Goal: Information Seeking & Learning: Find specific fact

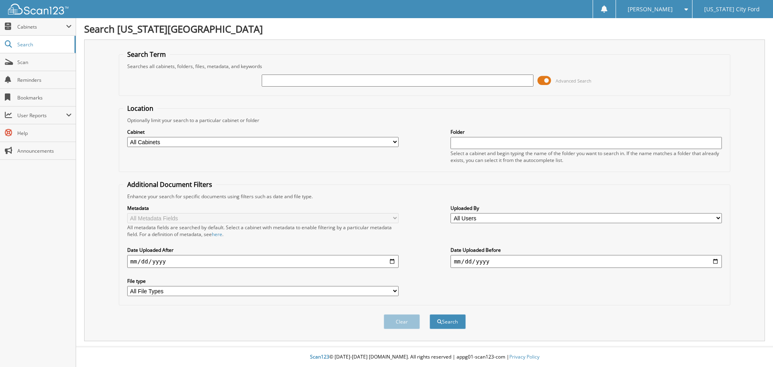
click at [327, 78] on input "text" at bounding box center [397, 80] width 271 height 12
type input "xp1172"
click at [453, 321] on button "Search" at bounding box center [448, 321] width 36 height 15
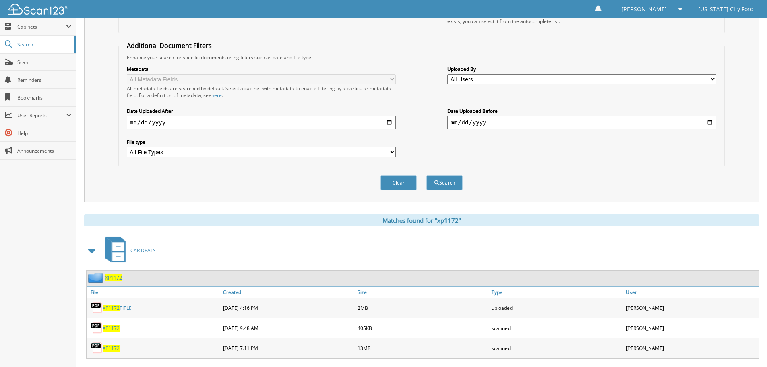
scroll to position [155, 0]
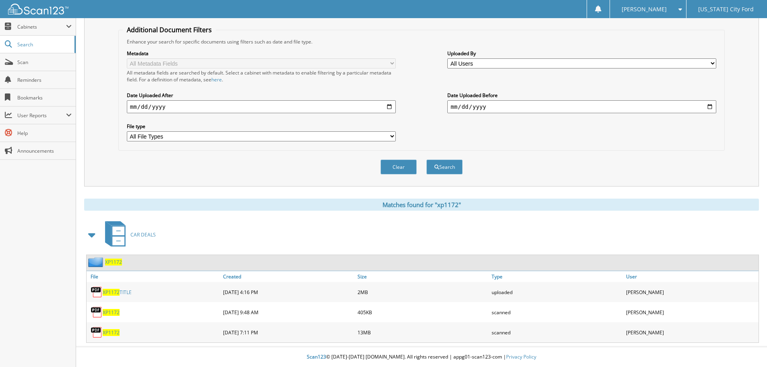
click at [113, 262] on span "XP1172" at bounding box center [113, 261] width 17 height 7
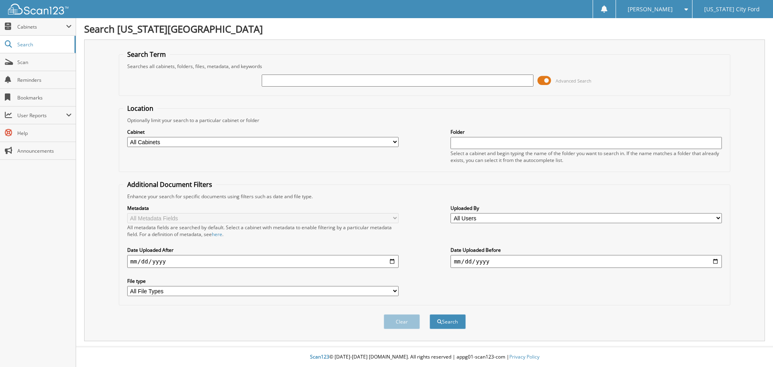
click at [385, 82] on input "text" at bounding box center [397, 80] width 271 height 12
type input "XP1172A"
click at [451, 324] on button "Search" at bounding box center [448, 321] width 36 height 15
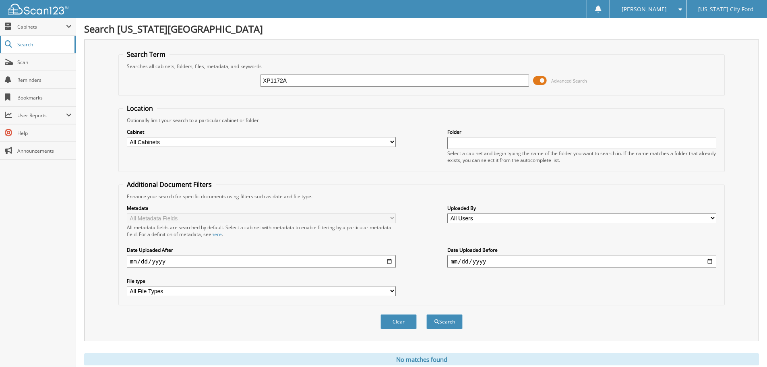
click at [26, 46] on span "Search" at bounding box center [43, 44] width 53 height 7
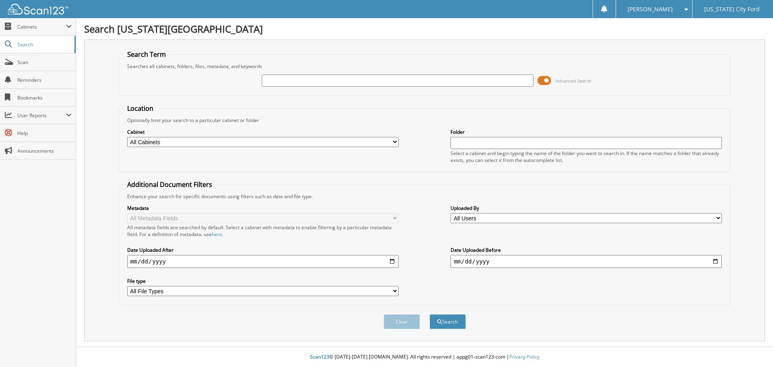
click at [23, 59] on span "Scan" at bounding box center [44, 62] width 54 height 7
